Goal: Complete application form

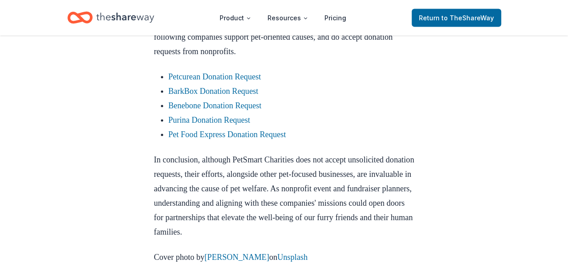
scroll to position [868, 0]
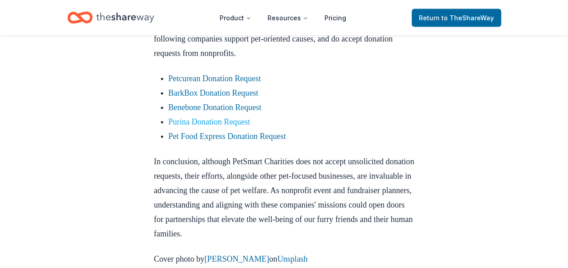
click at [236, 126] on link "Purina Donation Request" at bounding box center [209, 121] width 82 height 9
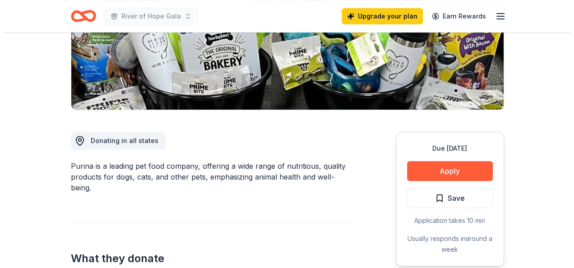
scroll to position [168, 0]
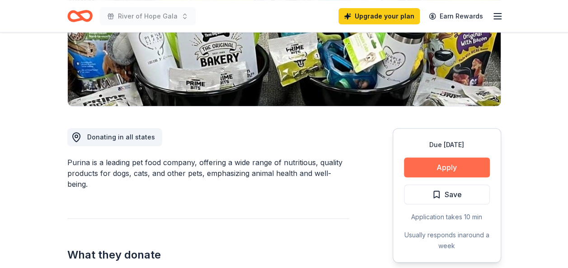
click at [452, 165] on button "Apply" at bounding box center [447, 168] width 86 height 20
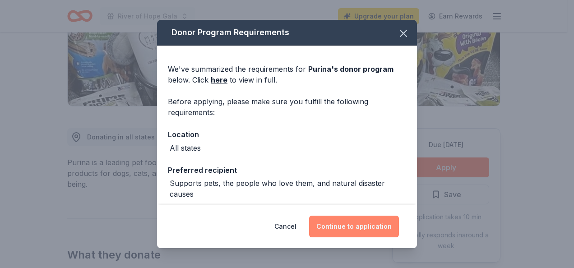
click at [374, 226] on button "Continue to application" at bounding box center [354, 227] width 90 height 22
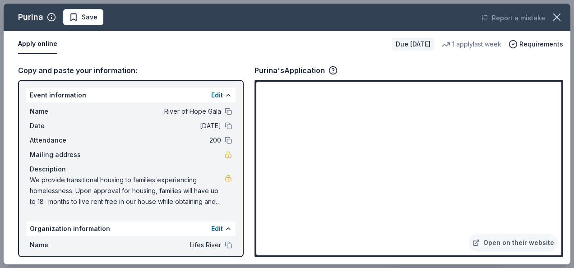
click at [37, 46] on button "Apply online" at bounding box center [37, 44] width 39 height 19
click at [35, 46] on button "Apply online" at bounding box center [37, 44] width 39 height 19
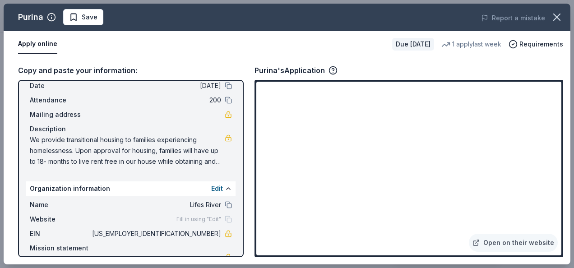
scroll to position [36, 0]
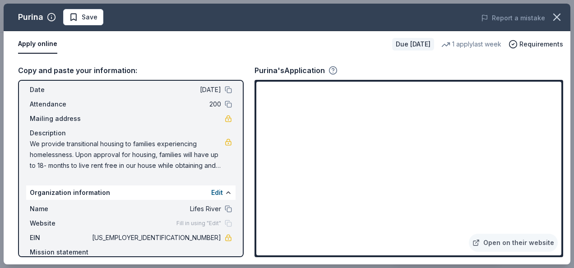
click at [333, 72] on icon "button" at bounding box center [333, 72] width 0 height 0
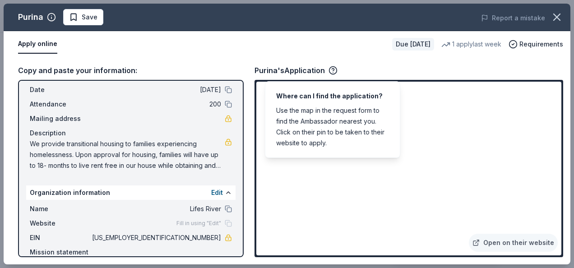
click at [363, 70] on div "[PERSON_NAME]'s Application" at bounding box center [409, 71] width 309 height 12
